Goal: Information Seeking & Learning: Learn about a topic

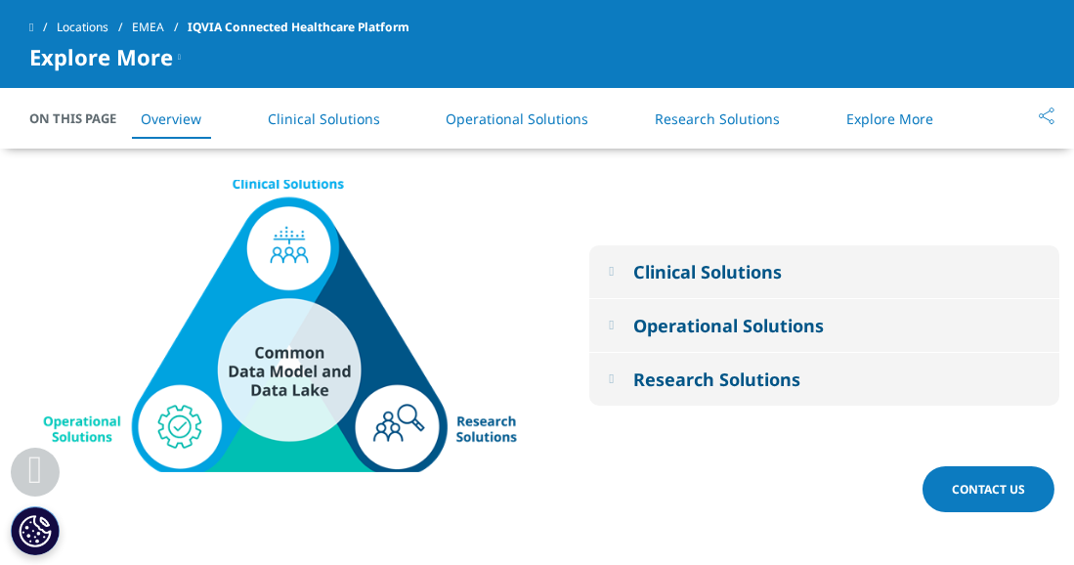
scroll to position [1072, 0]
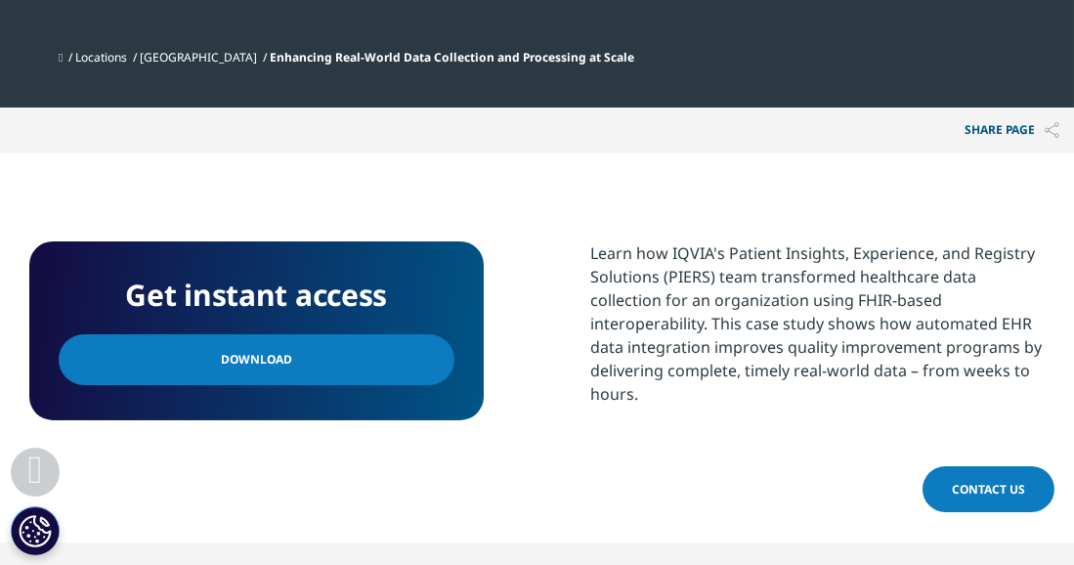
scroll to position [1062, 0]
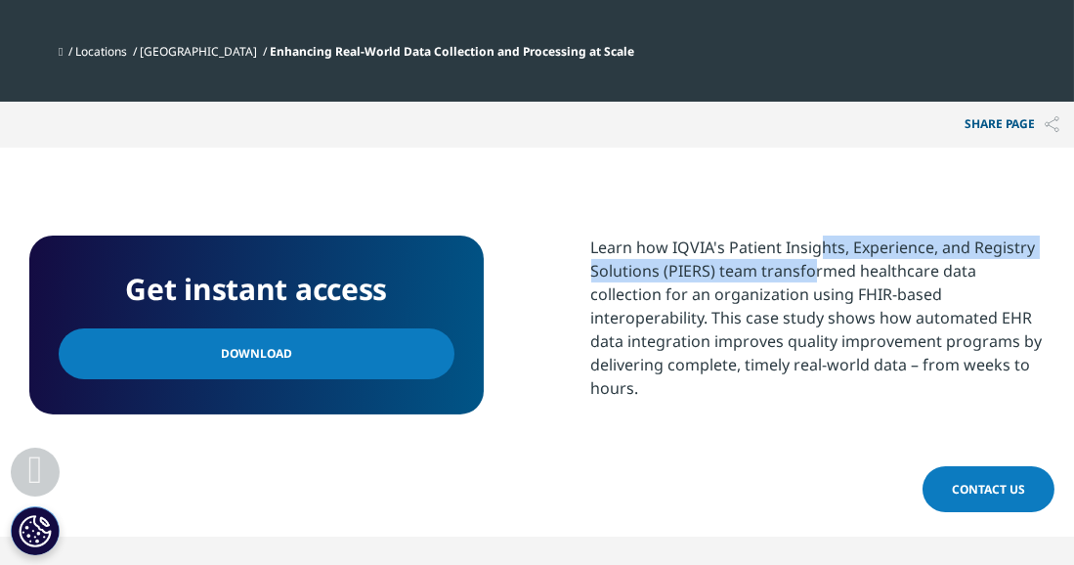
drag, startPoint x: 730, startPoint y: 245, endPoint x: 715, endPoint y: 269, distance: 27.7
click at [715, 269] on div "Learn how IQVIA's Patient Insights, Experience, and Registry Solutions (PIERS) …" at bounding box center [818, 317] width 454 height 164
copy div "Patient Insights, Experience, and Registry Solutions (PIERS)"
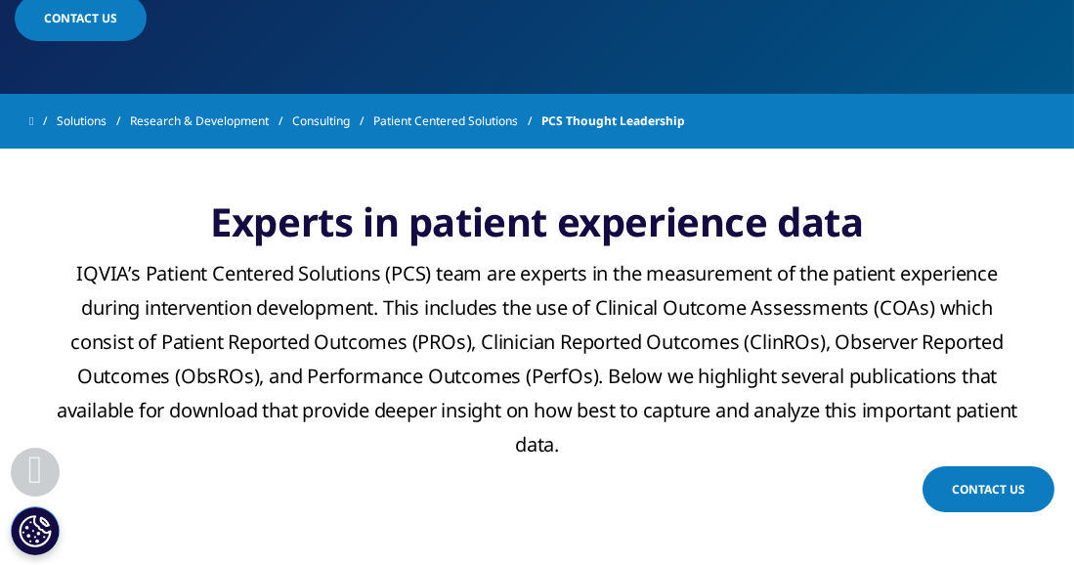
scroll to position [646, 0]
